Goal: Information Seeking & Learning: Find specific fact

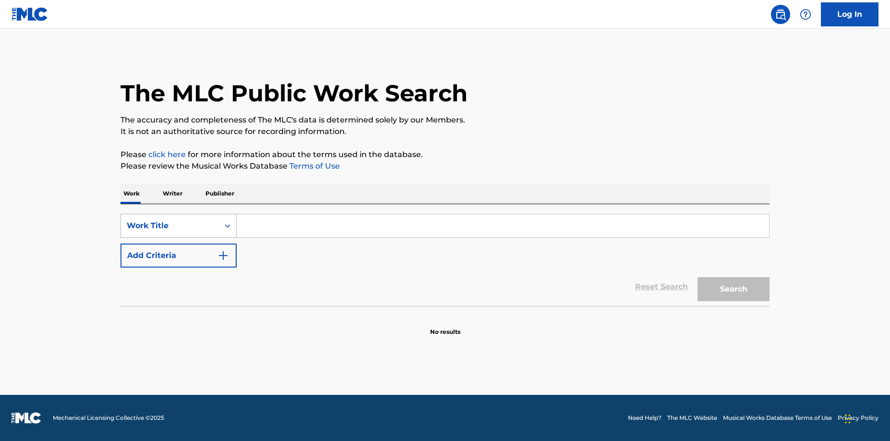
click at [232, 231] on div "Search Form" at bounding box center [227, 225] width 17 height 17
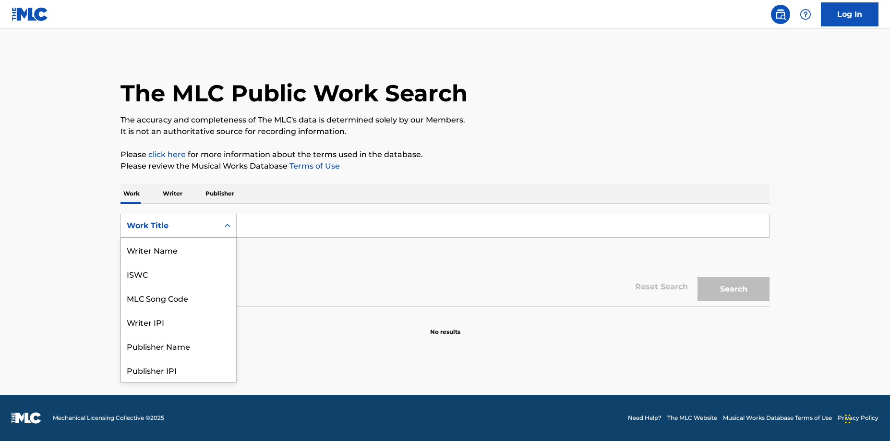
scroll to position [48, 0]
click at [178, 253] on div "MLC Song Code" at bounding box center [178, 250] width 115 height 24
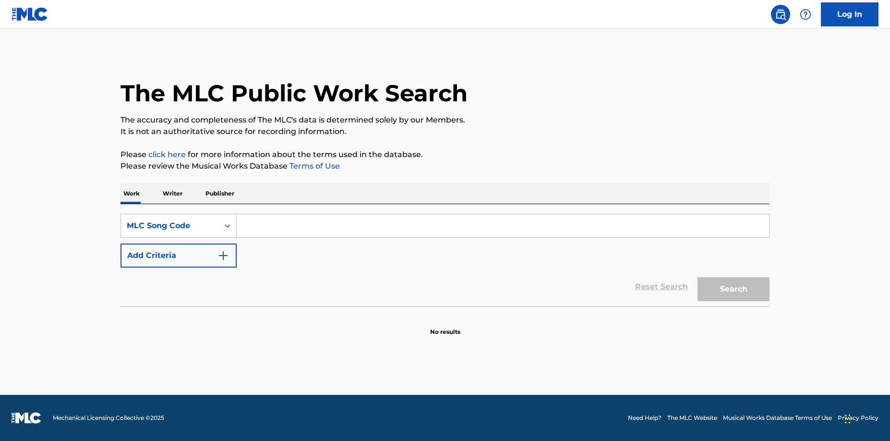
click at [250, 221] on input "Search Form" at bounding box center [503, 225] width 532 height 23
paste input "N97WTI"
type input "N97WTI"
click at [716, 294] on button "Search" at bounding box center [733, 289] width 72 height 24
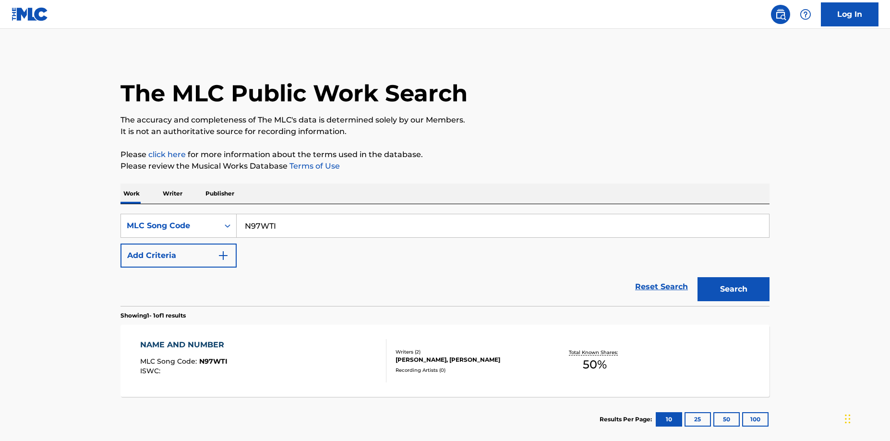
click at [418, 369] on div "Writers ( 2 ) SHELDON CAMPBELL, KEMAR RICHARDO MCGREGOR Recording Artists ( 0 )" at bounding box center [463, 360] width 154 height 25
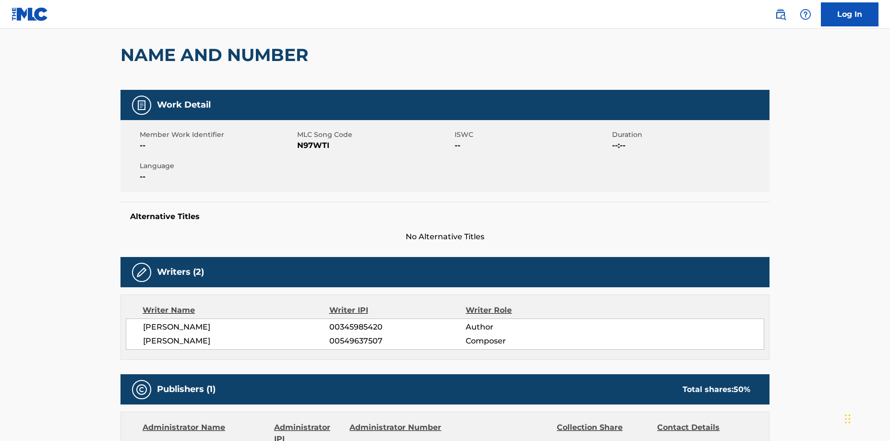
scroll to position [80, 0]
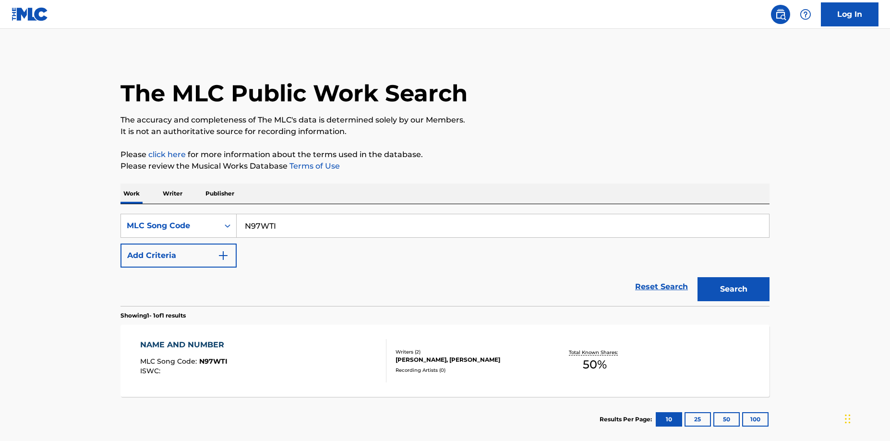
drag, startPoint x: 296, startPoint y: 225, endPoint x: 251, endPoint y: 217, distance: 44.9
click at [251, 217] on input "N97WTI" at bounding box center [503, 225] width 532 height 23
click at [304, 221] on input "N97WTI" at bounding box center [503, 225] width 532 height 23
drag, startPoint x: 299, startPoint y: 228, endPoint x: 205, endPoint y: 213, distance: 94.8
click at [207, 214] on div "SearchWithCriteria85a261d6-ac87-4b5f-9810-e619800a20ec MLC Song Code N97WTI" at bounding box center [444, 226] width 649 height 24
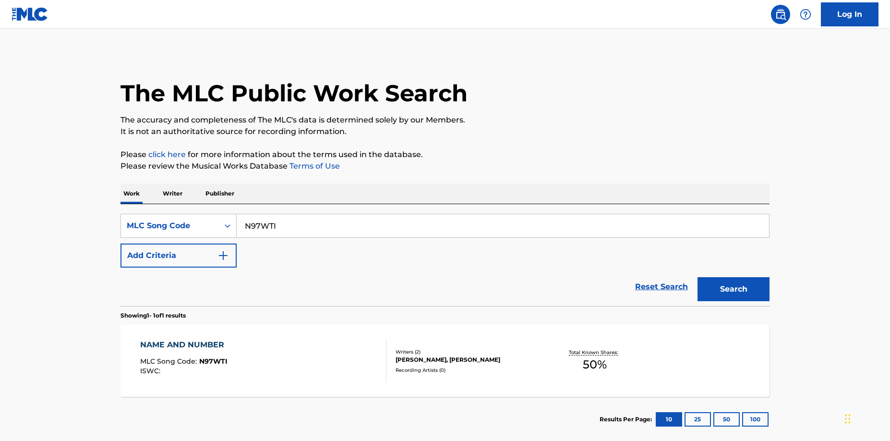
paste input "V8HOT / NV98DU / N97WTI / N4390D / N6889R"
drag, startPoint x: 327, startPoint y: 222, endPoint x: 211, endPoint y: 226, distance: 116.2
click at [211, 226] on div "SearchWithCriteria85a261d6-ac87-4b5f-9810-e619800a20ec MLC Song Code NV8HOT / N…" at bounding box center [444, 226] width 649 height 24
click at [376, 223] on input "N97WTI / N4390D / N6889R" at bounding box center [503, 225] width 532 height 23
click at [753, 283] on button "Search" at bounding box center [733, 289] width 72 height 24
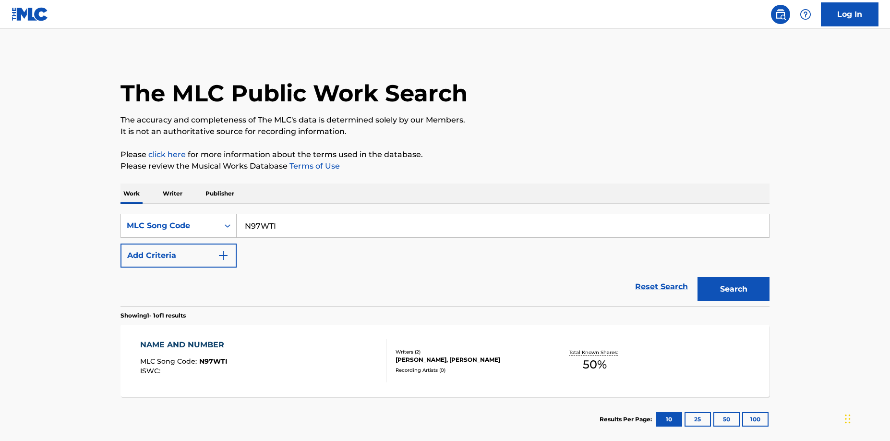
scroll to position [52, 0]
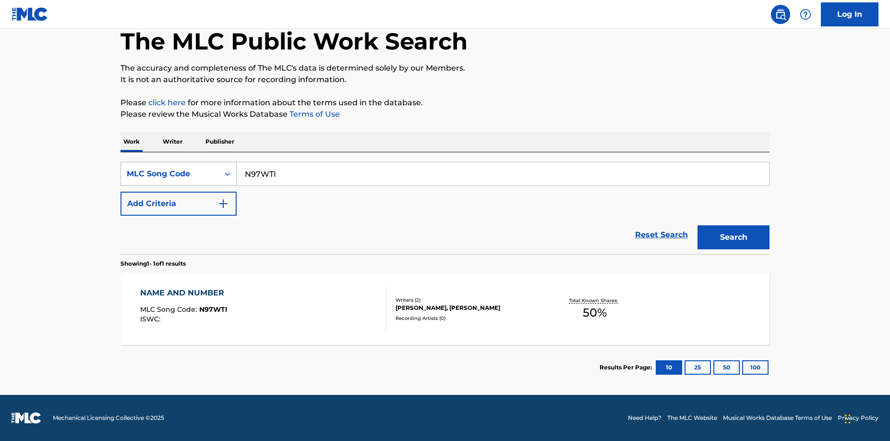
drag, startPoint x: 231, startPoint y: 166, endPoint x: 183, endPoint y: 166, distance: 48.5
click at [183, 166] on div "SearchWithCriteria85a261d6-ac87-4b5f-9810-e619800a20ec MLC Song Code N97WTI" at bounding box center [444, 174] width 649 height 24
paste input "V8HOT / NV98DU / N97WTI / N4390D / N6889R"
drag, startPoint x: 280, startPoint y: 171, endPoint x: 525, endPoint y: 173, distance: 244.8
click at [522, 173] on input "NV8HOT / NV98DU / N97WTI / N4390D / N6889R" at bounding box center [503, 173] width 532 height 23
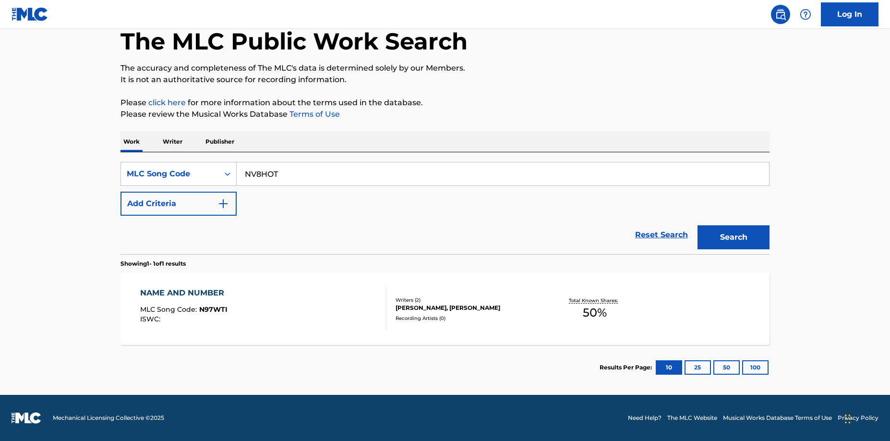
click at [716, 238] on button "Search" at bounding box center [733, 237] width 72 height 24
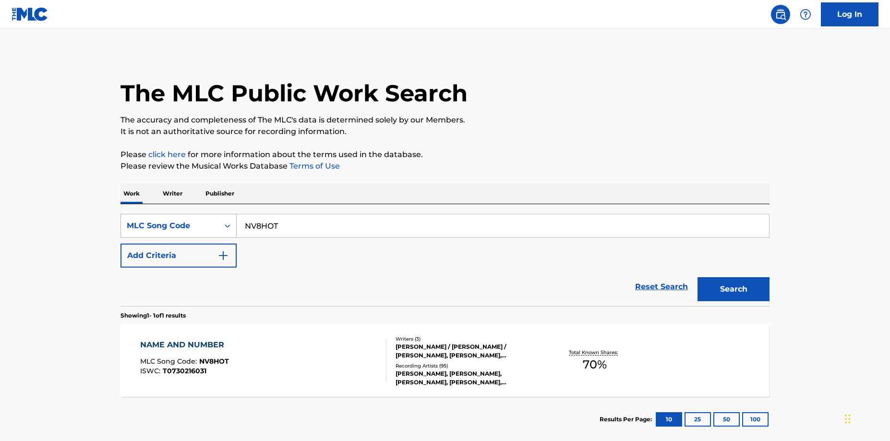
drag, startPoint x: 246, startPoint y: 224, endPoint x: 201, endPoint y: 224, distance: 45.1
click at [201, 224] on div "SearchWithCriteria85a261d6-ac87-4b5f-9810-e619800a20ec MLC Song Code NV8HOT" at bounding box center [444, 226] width 649 height 24
paste input "/ NV98DU / N97WTI / N4390D / N6889R"
drag, startPoint x: 287, startPoint y: 225, endPoint x: 203, endPoint y: 221, distance: 83.6
click at [203, 221] on div "SearchWithCriteria85a261d6-ac87-4b5f-9810-e619800a20ec MLC Song Code NV8HOT / N…" at bounding box center [444, 226] width 649 height 24
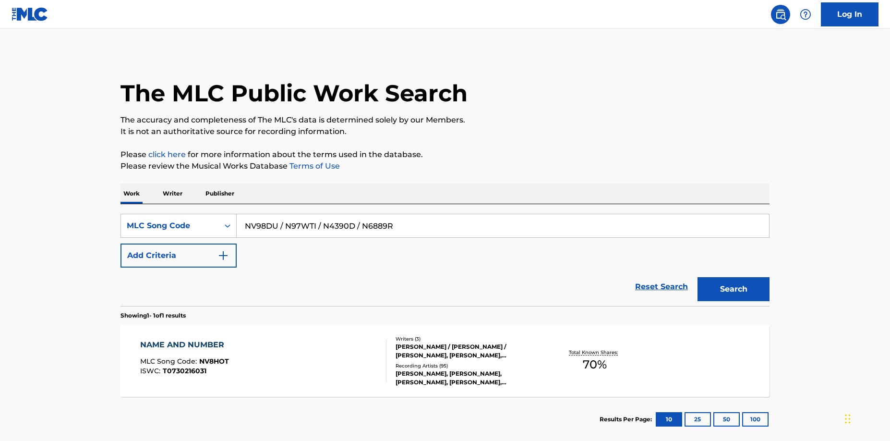
click at [279, 224] on input "NV98DU / N97WTI / N4390D / N6889R" at bounding box center [503, 225] width 532 height 23
click at [733, 288] on button "Search" at bounding box center [733, 289] width 72 height 24
drag, startPoint x: 281, startPoint y: 229, endPoint x: 220, endPoint y: 228, distance: 61.0
click at [219, 228] on div "SearchWithCriteria85a261d6-ac87-4b5f-9810-e619800a20ec MLC Song Code NV98DU" at bounding box center [444, 226] width 649 height 24
paste input "8HOT / NV98DU / N97WTI / N4390D / N6889R"
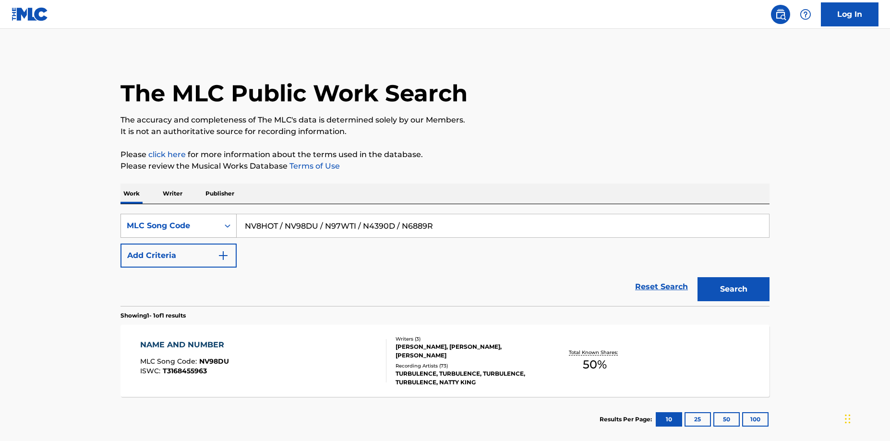
drag, startPoint x: 365, startPoint y: 225, endPoint x: 179, endPoint y: 232, distance: 185.9
click at [179, 232] on div "SearchWithCriteria85a261d6-ac87-4b5f-9810-e619800a20ec MLC Song Code NV8HOT / N…" at bounding box center [444, 226] width 649 height 24
click at [324, 221] on input "N4390D / N6889R" at bounding box center [503, 225] width 532 height 23
type input "N4390D"
click at [715, 282] on button "Search" at bounding box center [733, 289] width 72 height 24
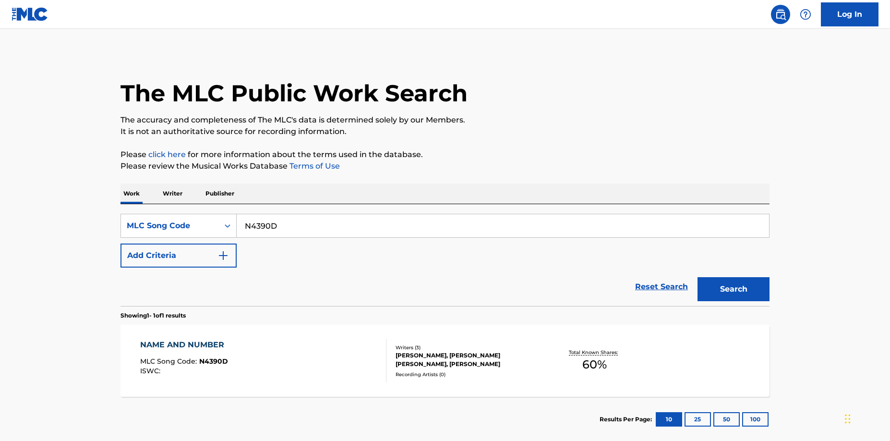
click at [466, 363] on div "KEMAR RICHARDO MCGREGOR, STEPHEN ANTHONY WARREN, KEVIN ROBERTS" at bounding box center [467, 359] width 145 height 17
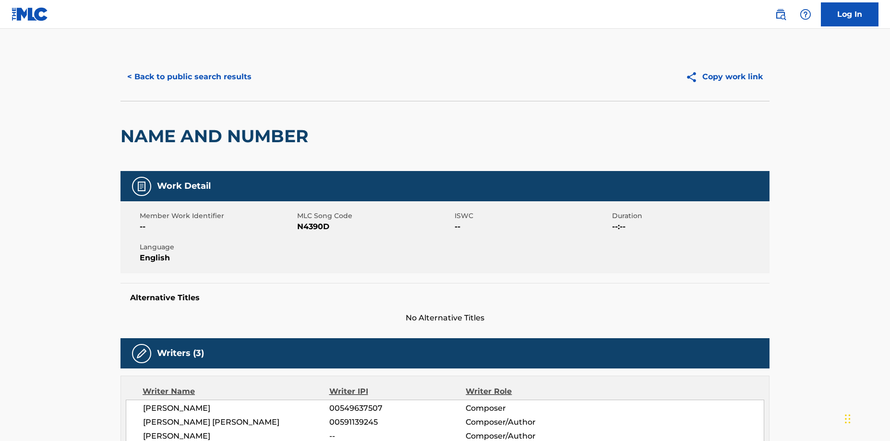
click at [166, 77] on button "< Back to public search results" at bounding box center [189, 77] width 138 height 24
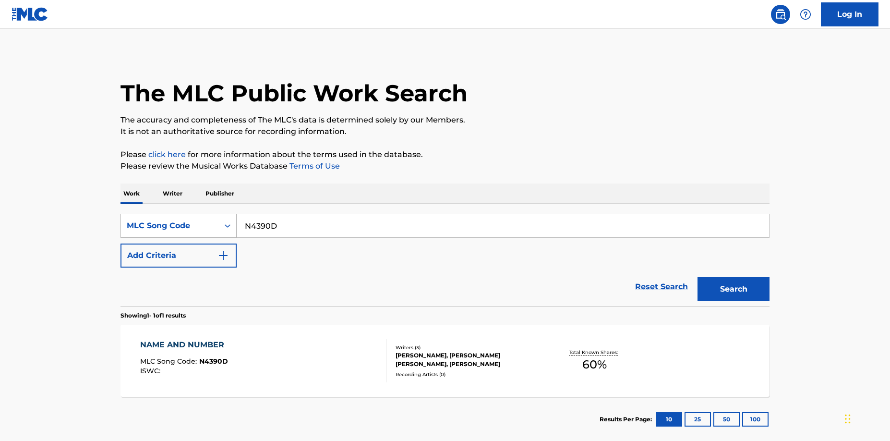
drag, startPoint x: 295, startPoint y: 222, endPoint x: 160, endPoint y: 214, distance: 135.1
click at [160, 214] on div "SearchWithCriteria85a261d6-ac87-4b5f-9810-e619800a20ec MLC Song Code N4390D" at bounding box center [444, 226] width 649 height 24
paste input "V8HOT / NV98DU / N97WTI / N4390D / N6889R"
drag, startPoint x: 401, startPoint y: 223, endPoint x: 231, endPoint y: 221, distance: 170.4
click at [231, 221] on div "SearchWithCriteria85a261d6-ac87-4b5f-9810-e619800a20ec MLC Song Code NV8HOT / N…" at bounding box center [444, 226] width 649 height 24
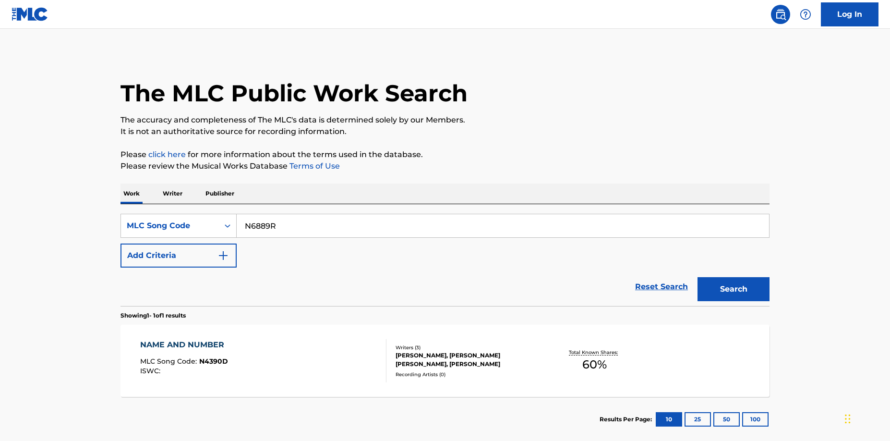
click at [285, 227] on input "N6889R" at bounding box center [503, 225] width 532 height 23
type input "N6889R"
click at [727, 290] on button "Search" at bounding box center [733, 289] width 72 height 24
click at [406, 359] on div "Writers ( 2 ) STEPHAN WARREN, KEMAR RICHARDO MCGREGOR Recording Artists ( 65 ) …" at bounding box center [463, 360] width 154 height 43
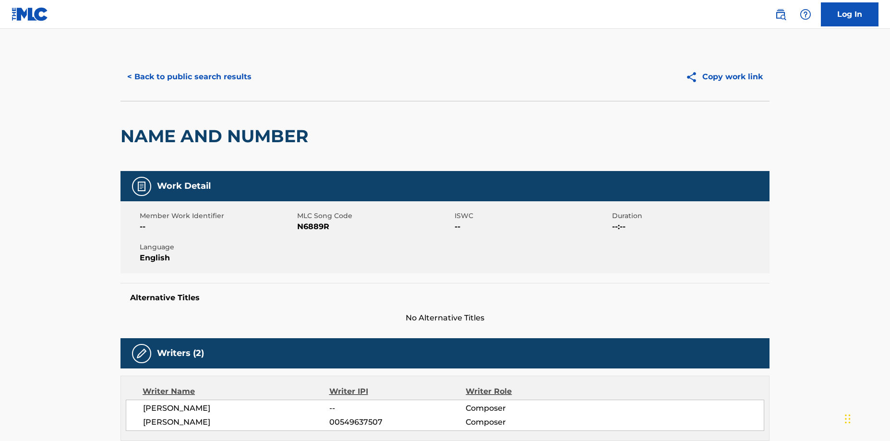
click at [183, 76] on button "< Back to public search results" at bounding box center [189, 77] width 138 height 24
